Goal: Find specific page/section: Find specific page/section

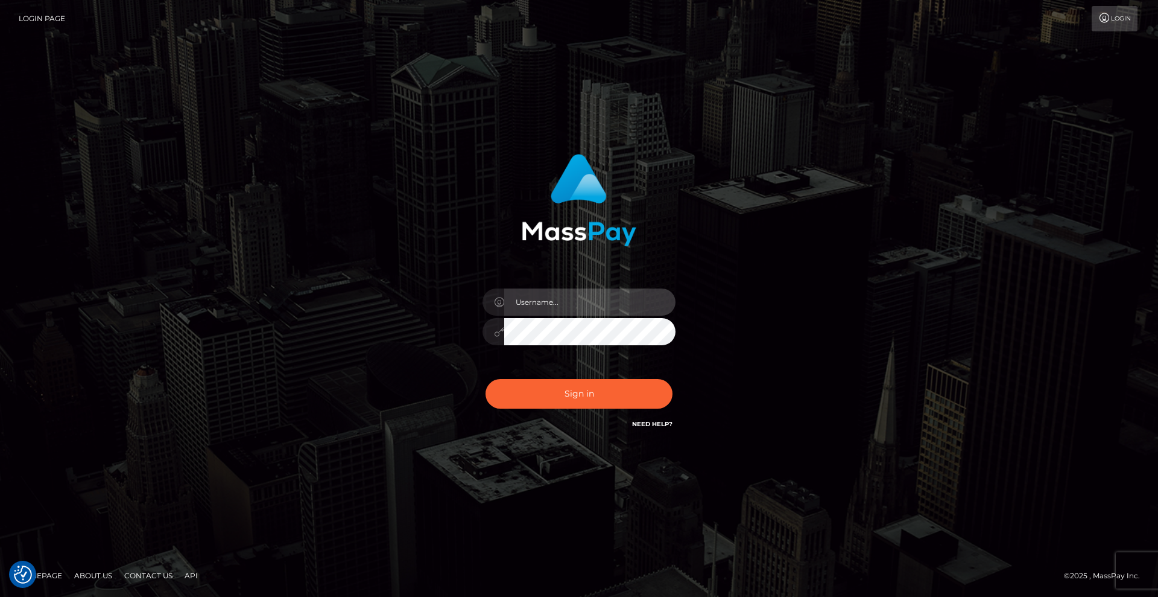
click at [576, 303] on input "text" at bounding box center [589, 301] width 171 height 27
type input "Christian.xcite"
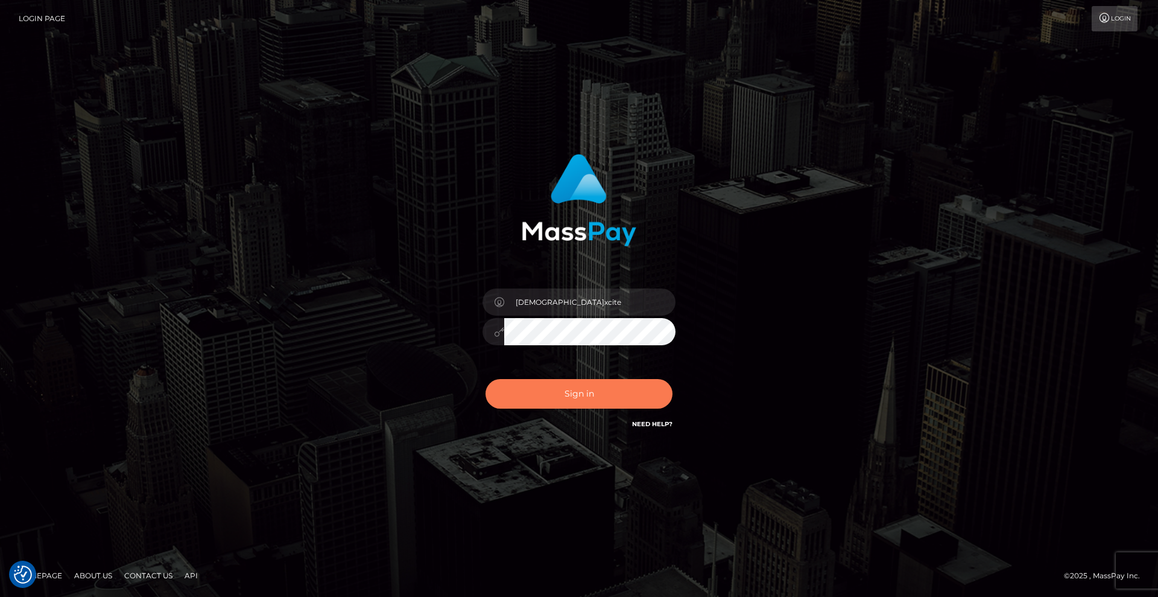
drag, startPoint x: 542, startPoint y: 396, endPoint x: 561, endPoint y: 399, distance: 19.0
click at [547, 396] on button "Sign in" at bounding box center [579, 394] width 187 height 30
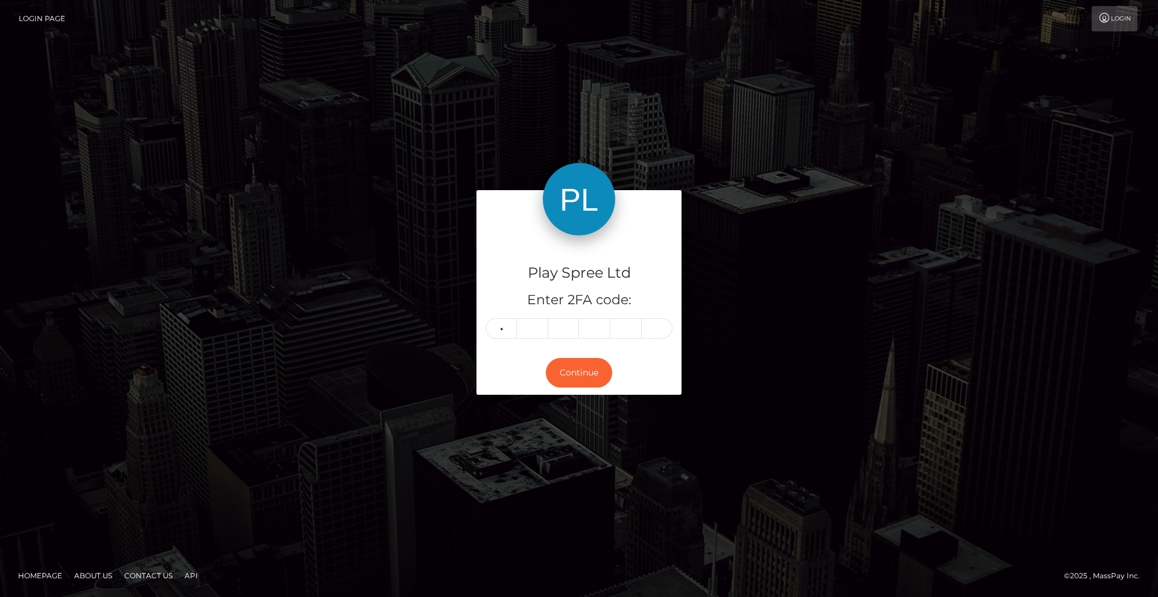
type input "6"
type input "7"
type input "1"
type input "0"
type input "4"
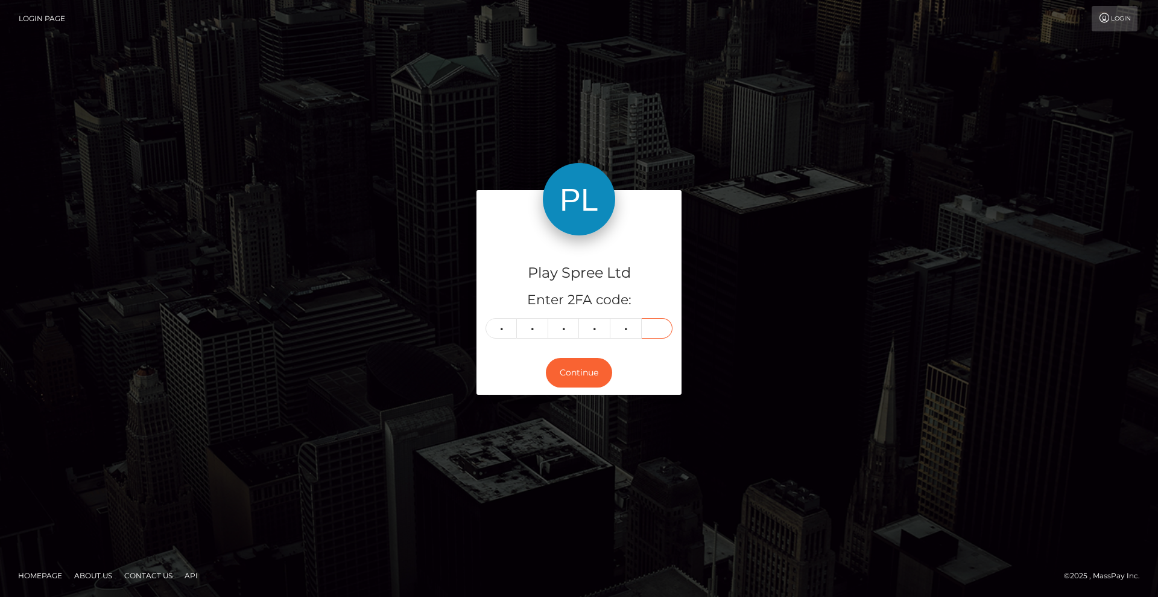
type input "4"
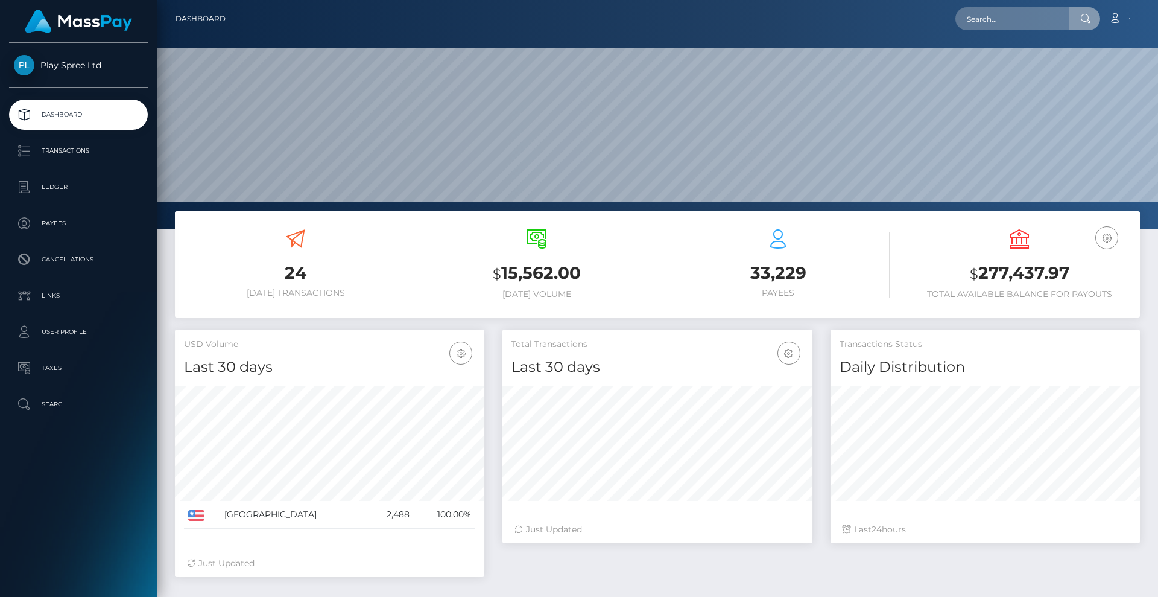
scroll to position [214, 310]
type input "246727"
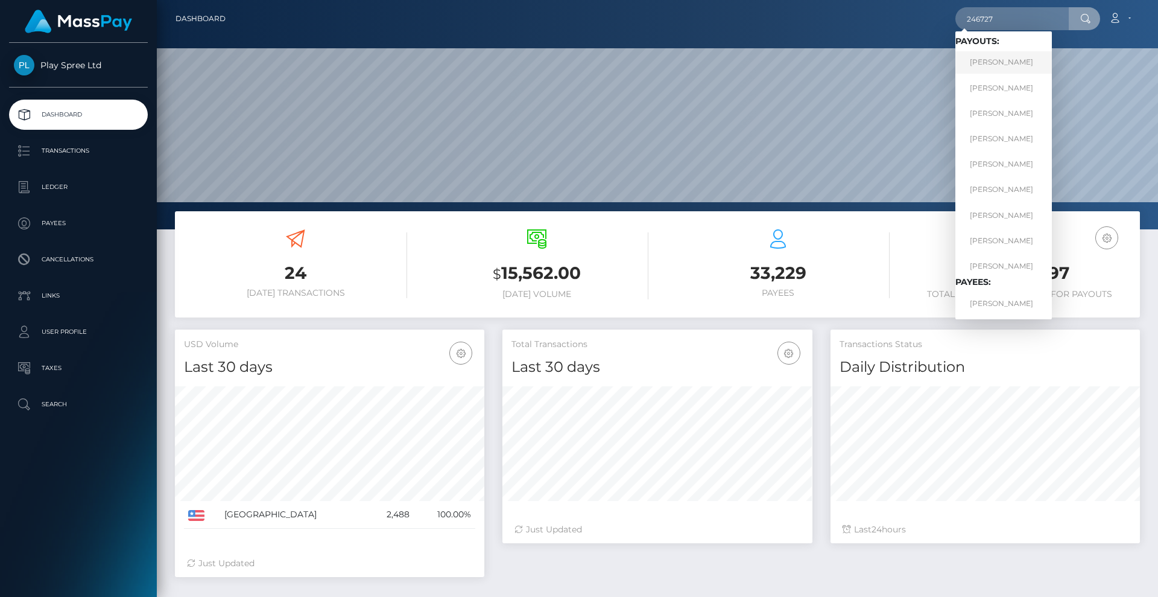
click at [1003, 68] on link "Elaine Ouyang" at bounding box center [1003, 62] width 97 height 22
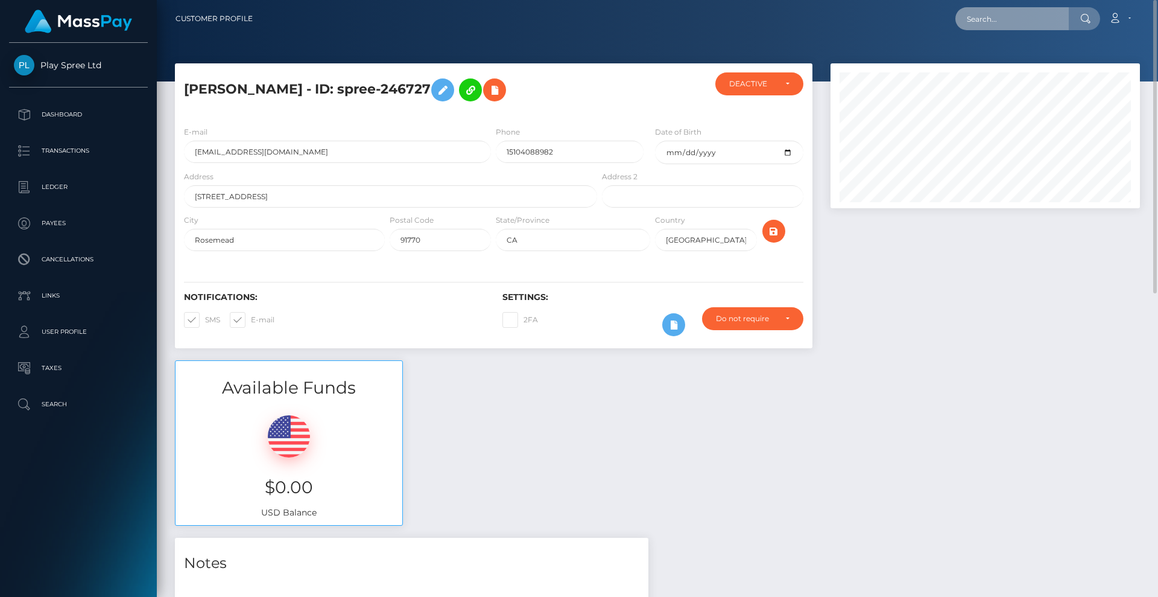
click at [1034, 18] on input "text" at bounding box center [1011, 18] width 113 height 23
paste input "19542"
type input "19542"
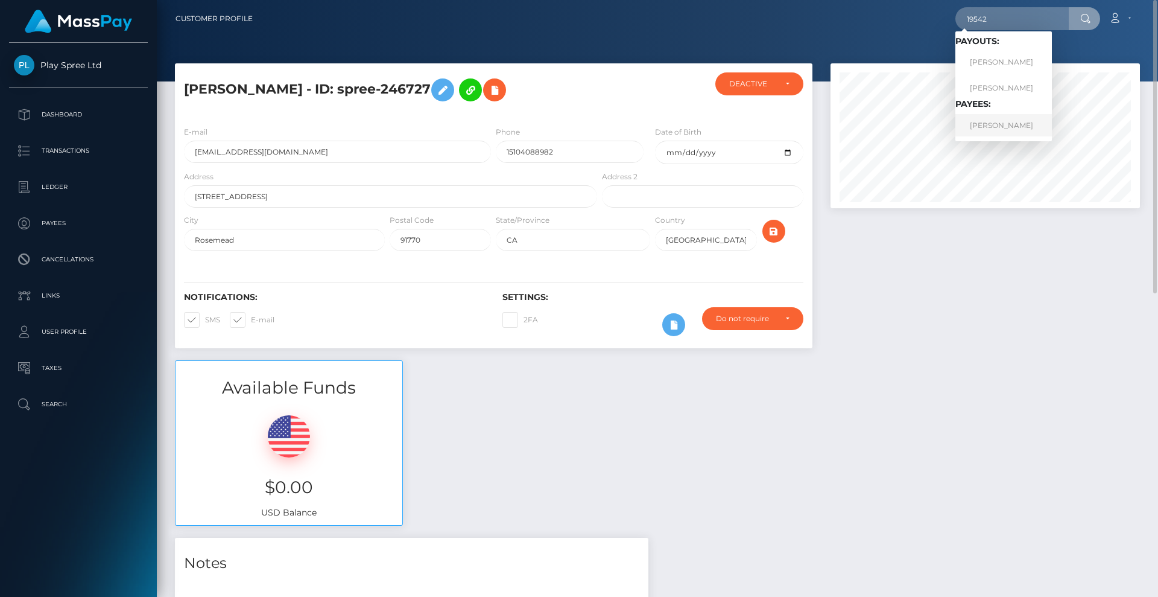
click at [1007, 127] on link "RICHARD ANDREW ALONZO" at bounding box center [1003, 125] width 97 height 22
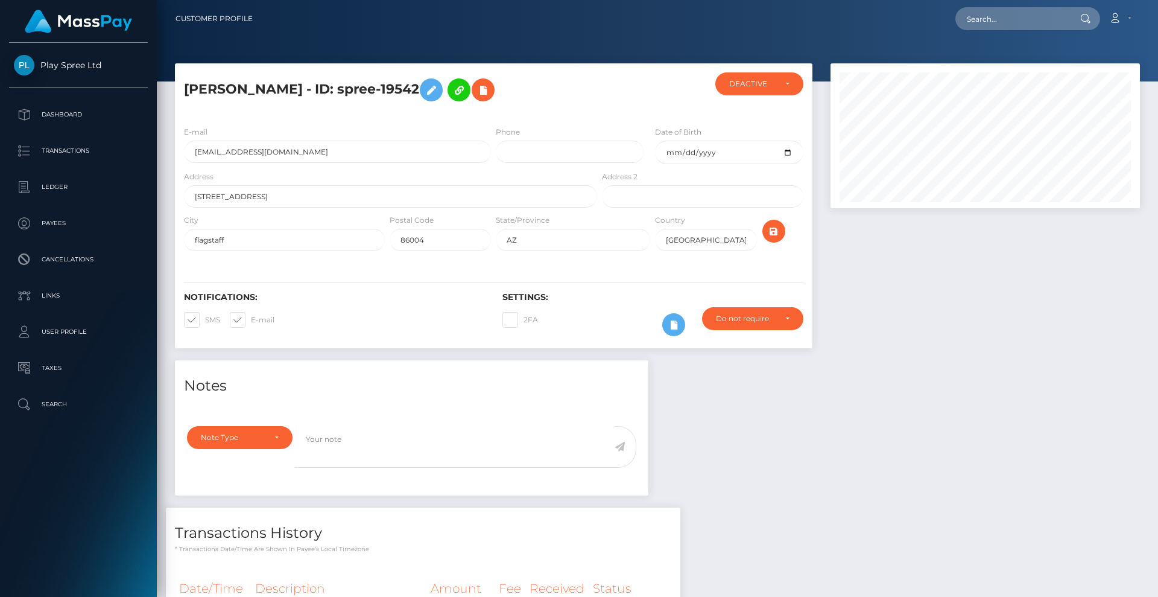
scroll to position [145, 310]
click at [994, 22] on input "text" at bounding box center [1011, 18] width 113 height 23
paste input "511426"
type input "511426"
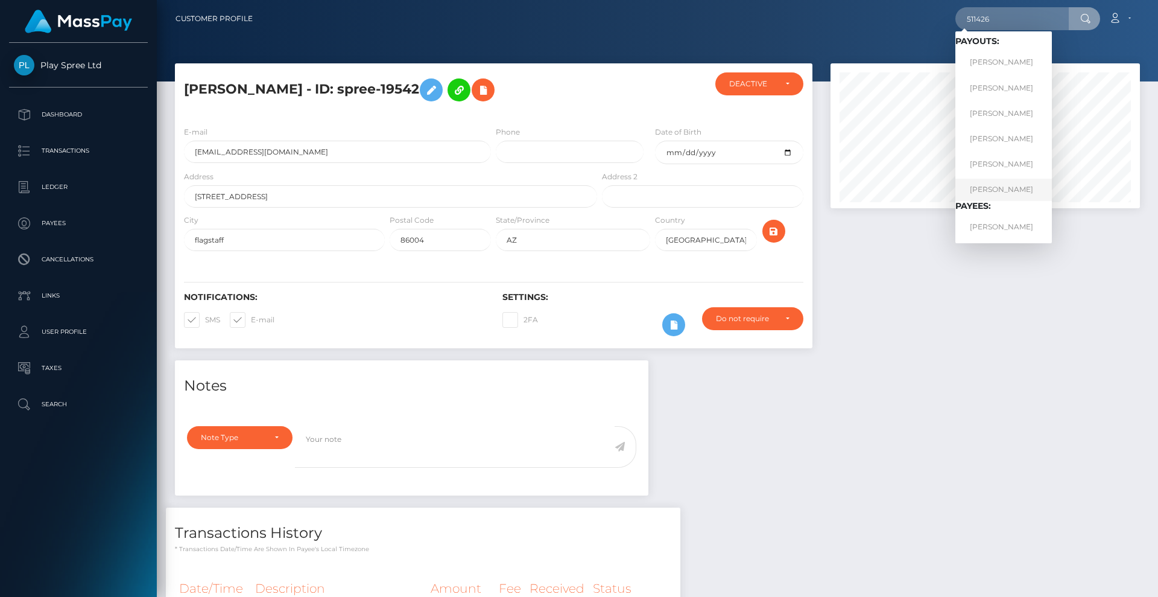
click at [1018, 179] on link "ERIC THOMAS REIPLINGER" at bounding box center [1003, 190] width 97 height 22
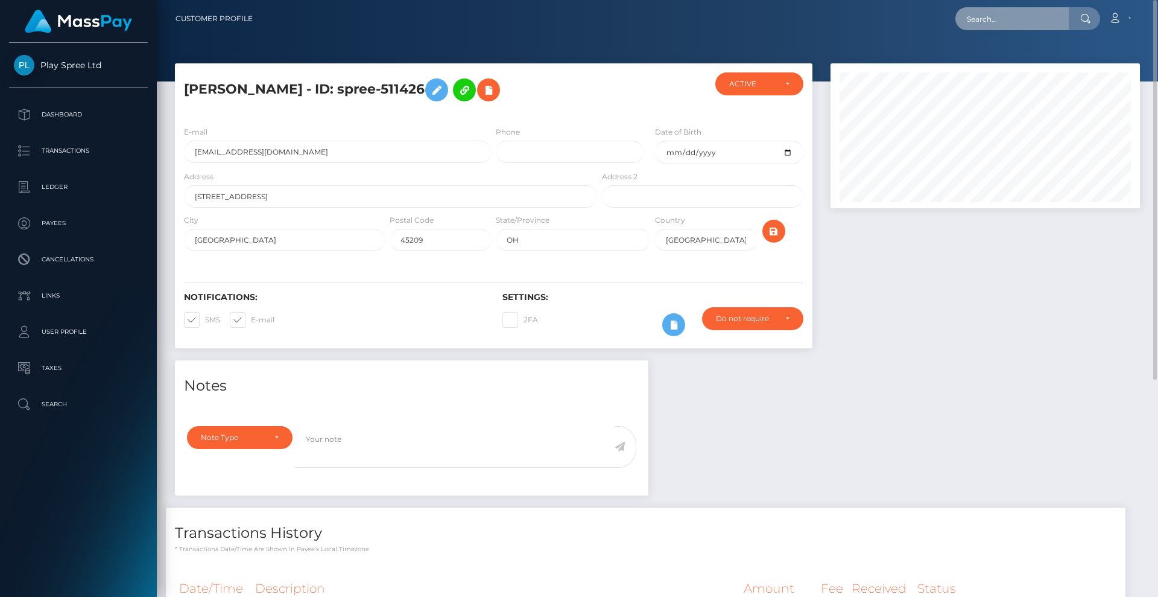
click at [1003, 25] on input "text" at bounding box center [1011, 18] width 113 height 23
paste input "807646"
type input "807646"
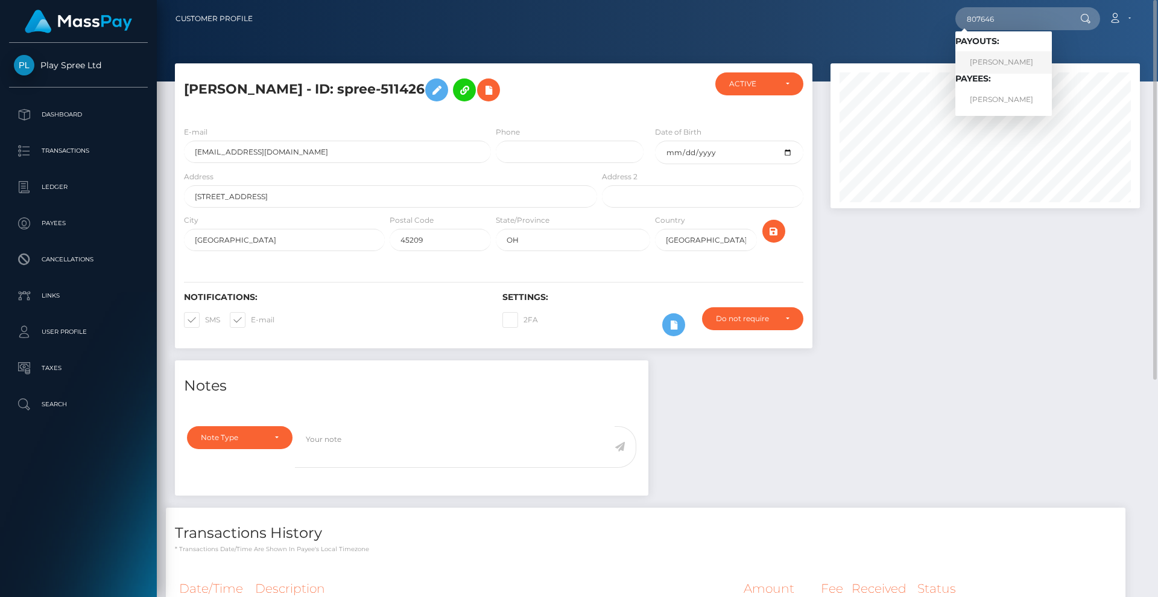
click at [1004, 65] on link "JACOB HENRY EDINGER" at bounding box center [1003, 62] width 97 height 22
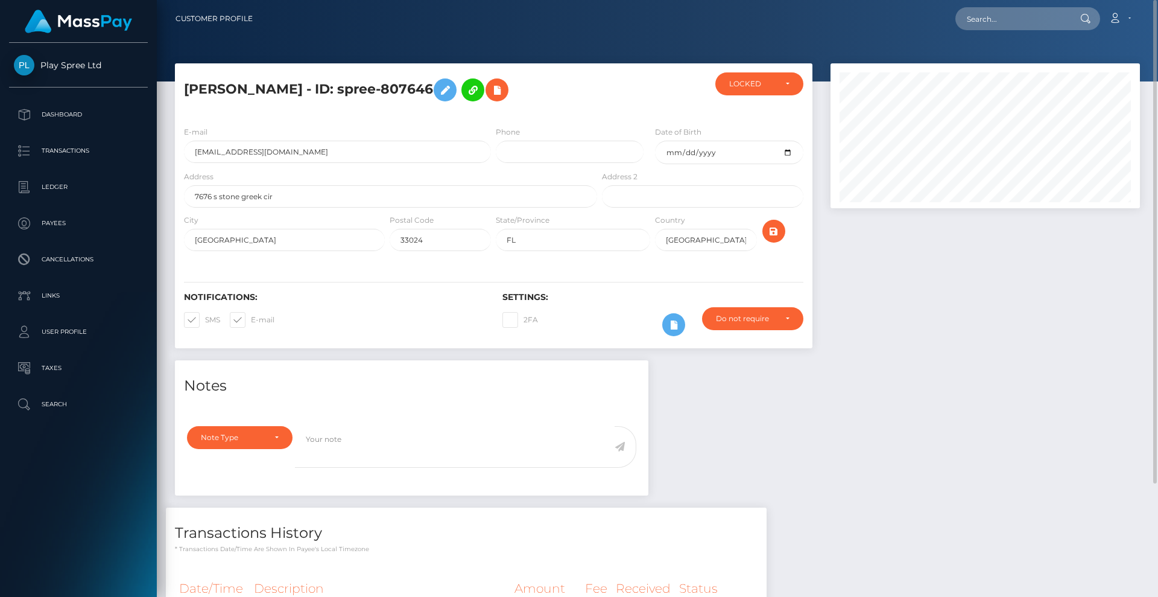
click at [997, 30] on div "Loading... Loading... Account Edit Profile Logout" at bounding box center [700, 18] width 877 height 25
click at [1001, 23] on input "text" at bounding box center [1011, 18] width 113 height 23
paste input "1113864"
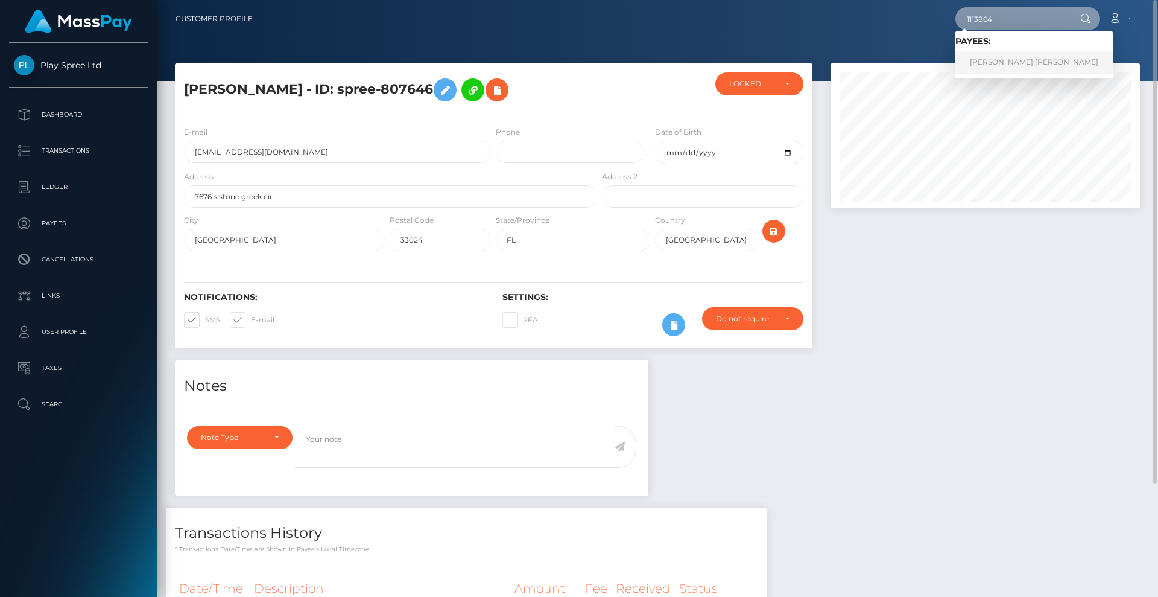
type input "1113864"
click at [1007, 59] on link "THANH LONG NGOC NGUYEN" at bounding box center [1033, 62] width 157 height 22
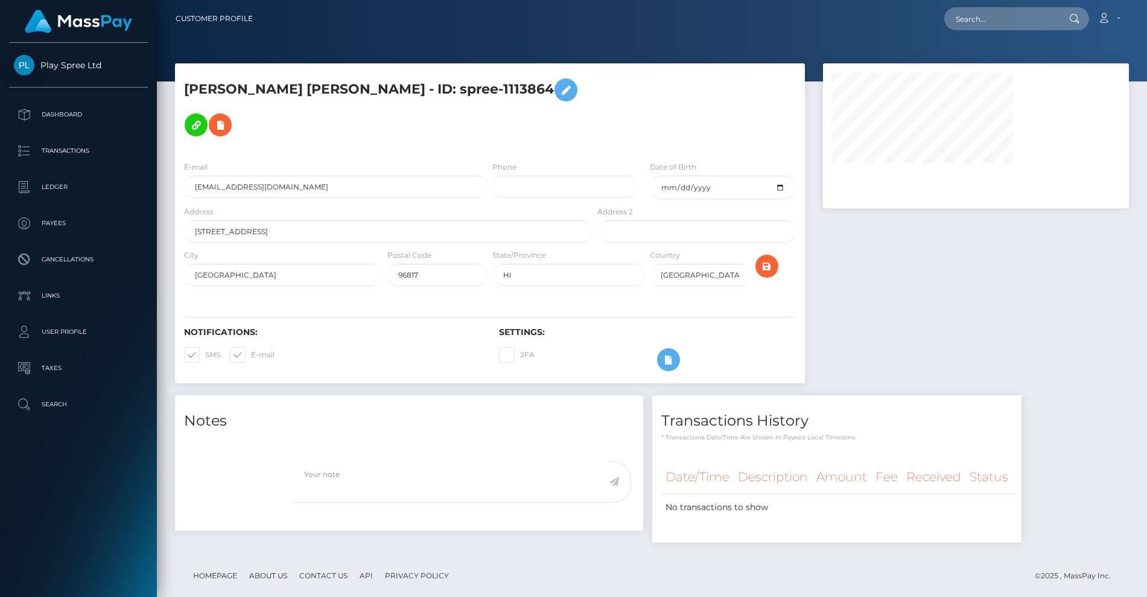
select select
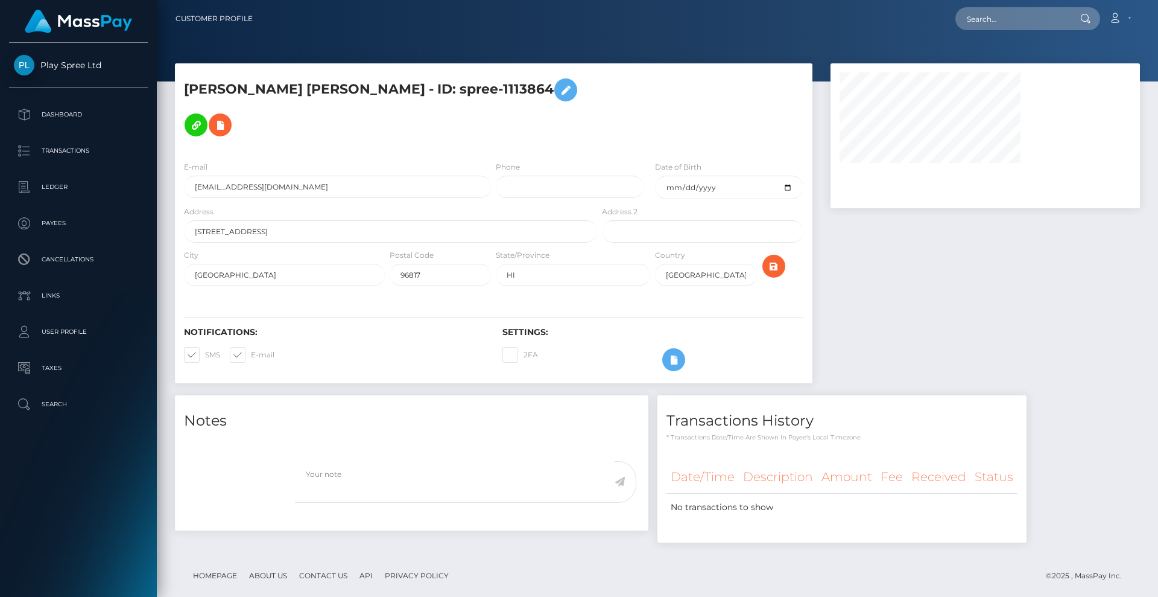
select select
